Goal: Find specific page/section: Find specific page/section

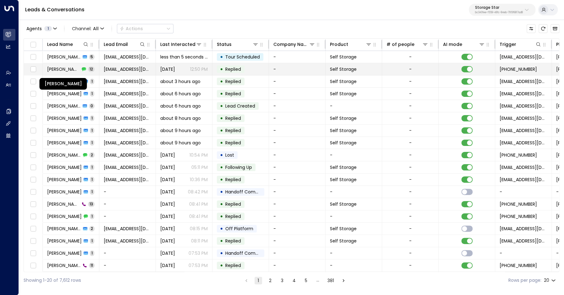
click at [66, 71] on span "Vincent Matocha" at bounding box center [63, 69] width 33 height 6
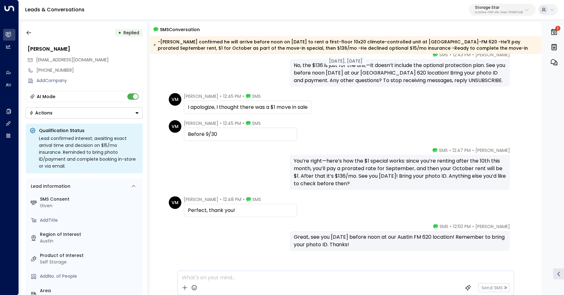
scroll to position [290, 0]
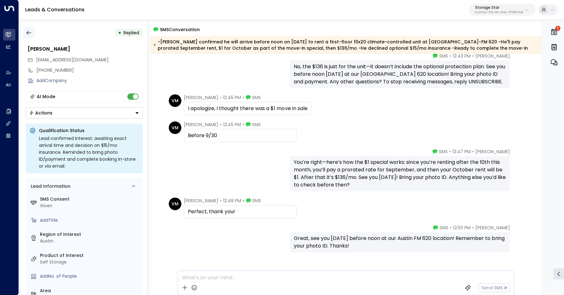
click at [29, 34] on icon "button" at bounding box center [28, 33] width 5 height 4
